Goal: Task Accomplishment & Management: Complete application form

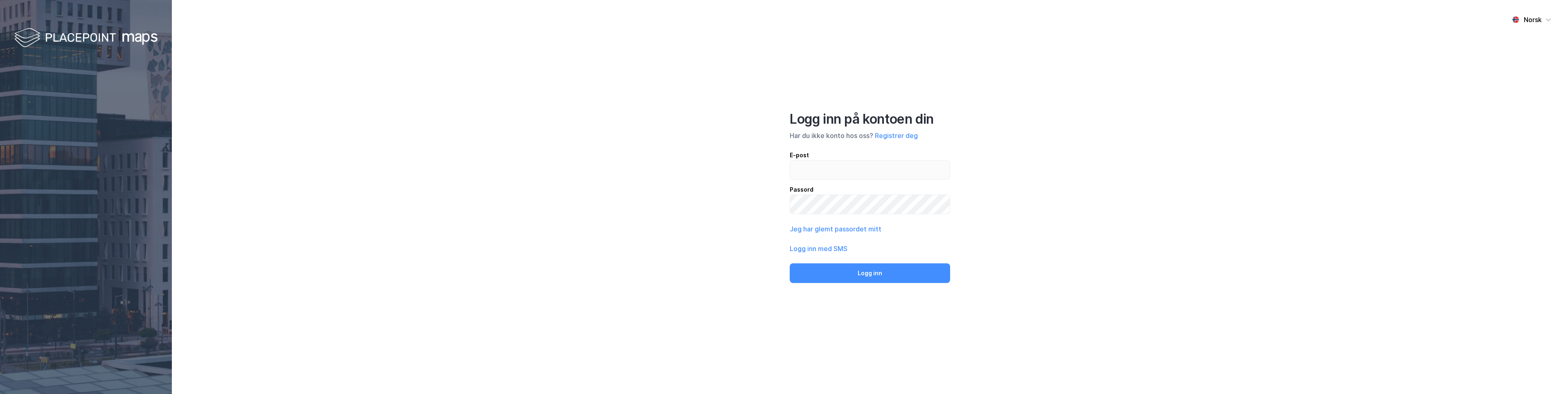
drag, startPoint x: 0, startPoint y: 0, endPoint x: 1254, endPoint y: 110, distance: 1258.8
click at [1254, 110] on div "Norsk Logg inn på kontoen din Har du ikke konto hos oss? Registrer deg E-post P…" at bounding box center [870, 197] width 1396 height 394
click at [897, 136] on button "Registrer deg" at bounding box center [896, 135] width 43 height 10
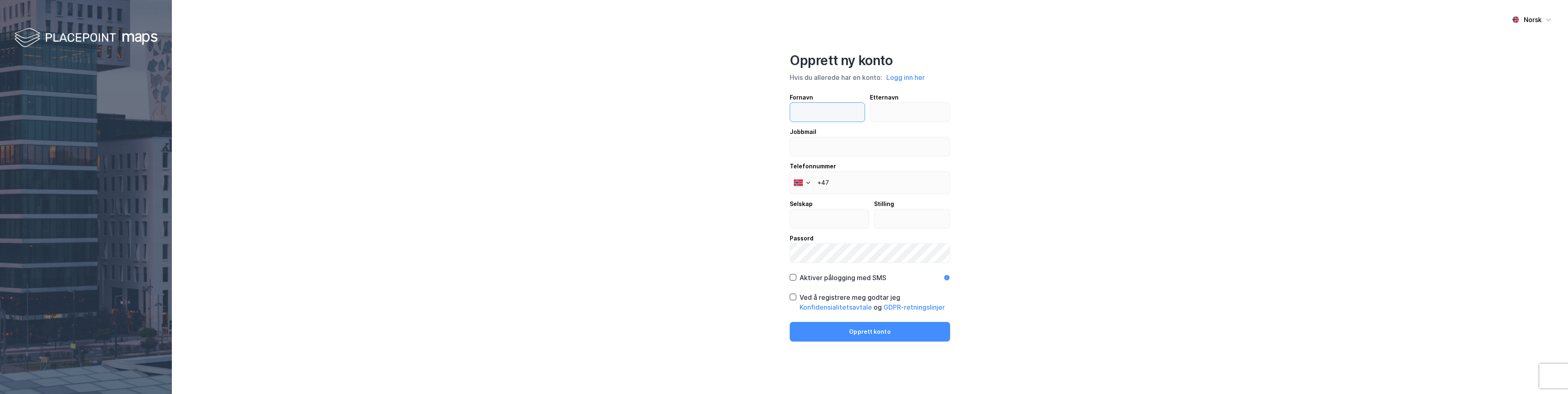
click at [829, 110] on input "text" at bounding box center [827, 111] width 74 height 19
type input "Vetle"
type input "Ahlefeldt-Næss"
click at [842, 145] on input "email" at bounding box center [870, 146] width 160 height 19
type input "[EMAIL_ADDRESS][DOMAIN_NAME]"
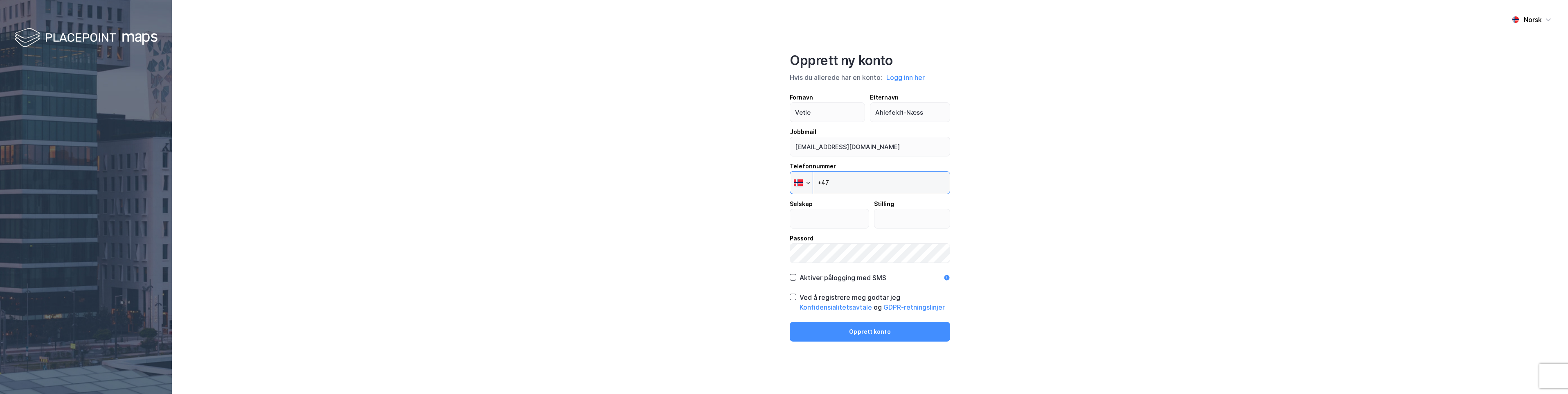
click at [863, 178] on input "+47" at bounding box center [870, 183] width 161 height 23
click at [886, 185] on input "+47" at bounding box center [870, 183] width 161 height 23
click at [885, 178] on input "+47" at bounding box center [870, 179] width 161 height 23
click at [900, 174] on input "+47" at bounding box center [870, 179] width 161 height 23
click at [912, 182] on input "+47" at bounding box center [870, 179] width 161 height 23
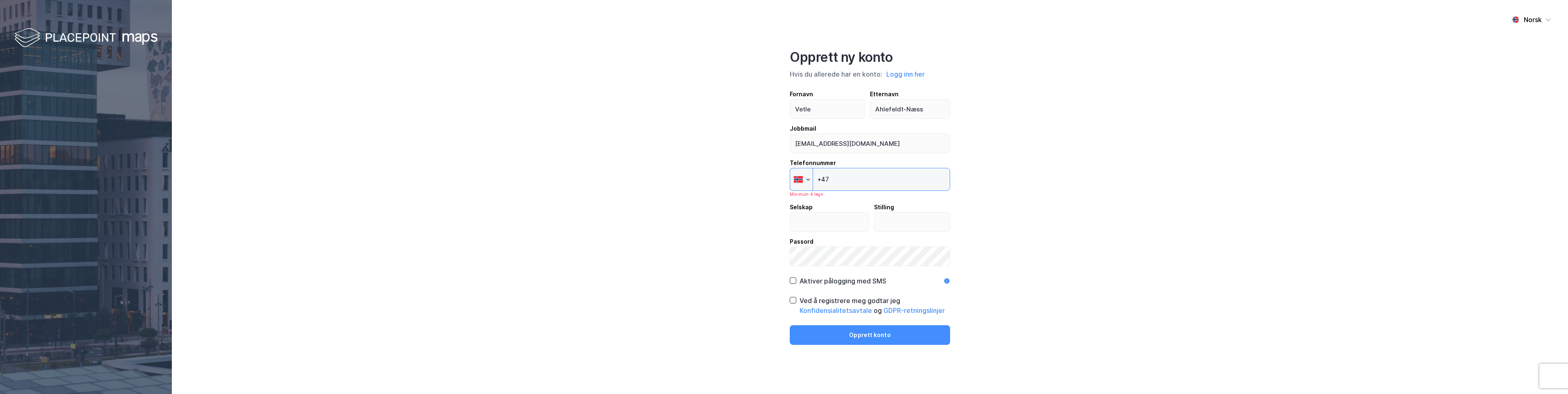
click at [912, 180] on input "+47" at bounding box center [870, 179] width 161 height 23
click at [898, 183] on input "+47" at bounding box center [870, 179] width 161 height 23
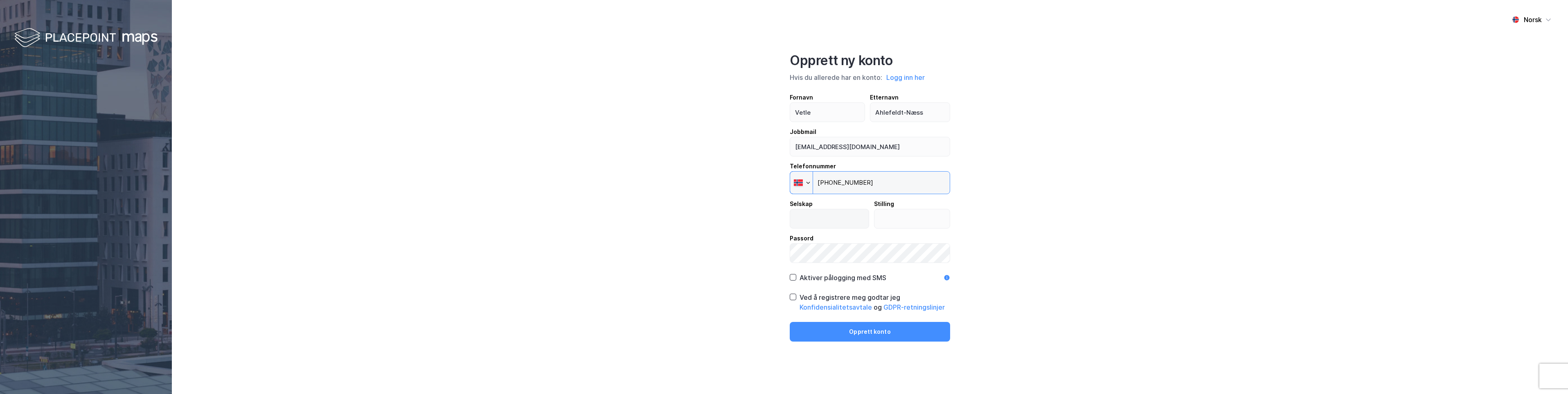
type input "[PHONE_NUMBER]"
click at [855, 220] on input "text" at bounding box center [829, 218] width 79 height 19
type input "Akershus Eiendom"
click at [896, 216] on input "text" at bounding box center [912, 218] width 76 height 19
type input "Junior Researcher"
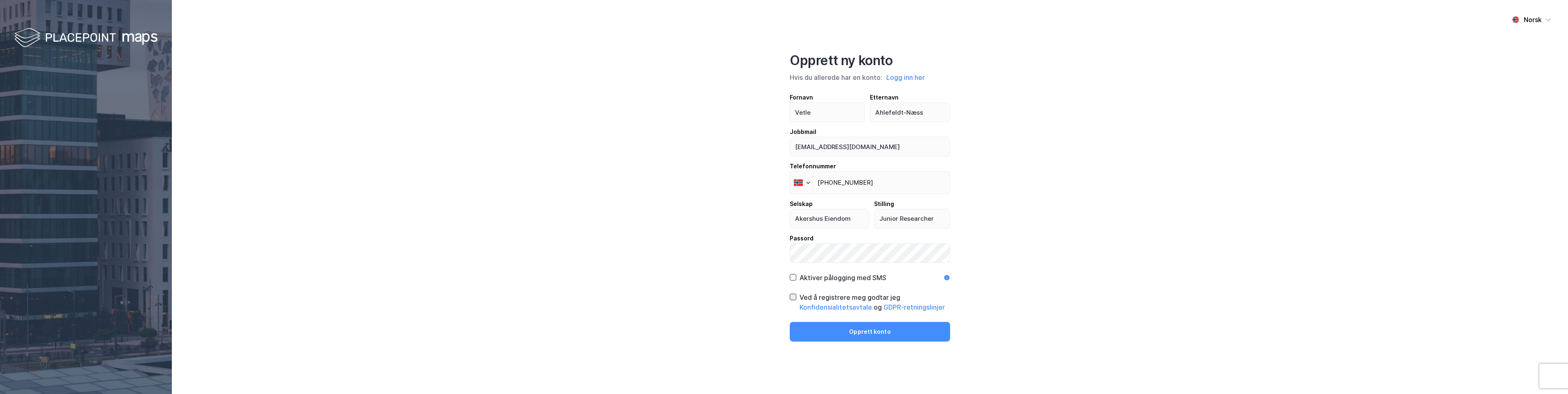
click at [795, 297] on icon at bounding box center [793, 297] width 5 height 5
click at [901, 330] on button "Opprett konto" at bounding box center [870, 331] width 161 height 19
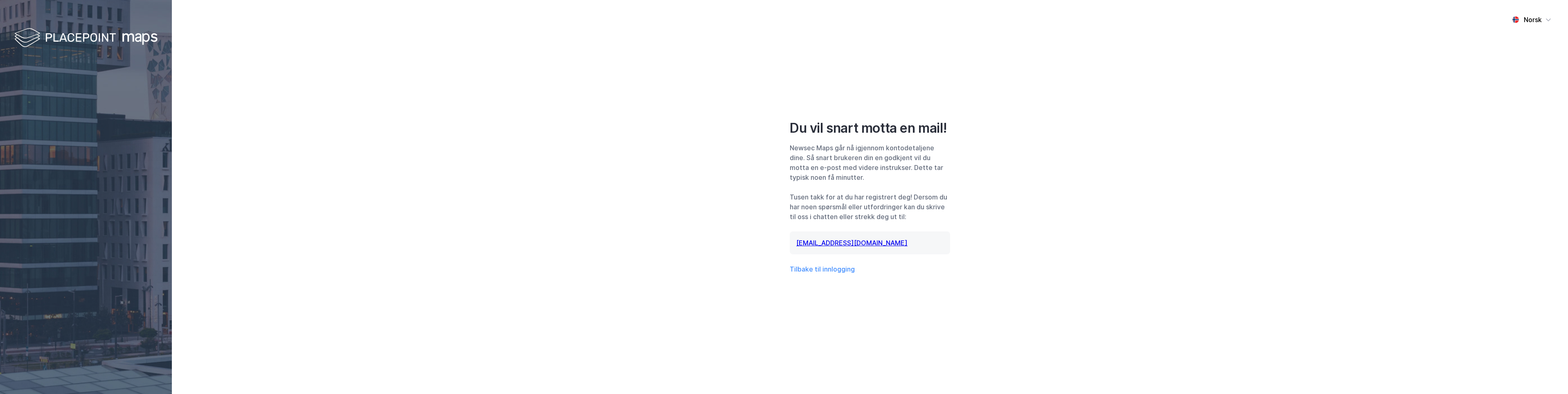
click at [957, 140] on div "Norsk Du vil snart motta en mail! Newsec Maps går nå igjennom kontodetaljene di…" at bounding box center [870, 197] width 1396 height 394
drag, startPoint x: 957, startPoint y: 140, endPoint x: 1095, endPoint y: 171, distance: 141.4
click at [1095, 171] on div "Norsk Du vil snart motta en mail! Newsec Maps går nå igjennom kontodetaljene di…" at bounding box center [870, 197] width 1396 height 394
click at [526, 177] on div "Norsk Du vil snart motta en mail! Newsec Maps går nå igjennom kontodetaljene di…" at bounding box center [870, 197] width 1396 height 394
